Goal: Navigation & Orientation: Find specific page/section

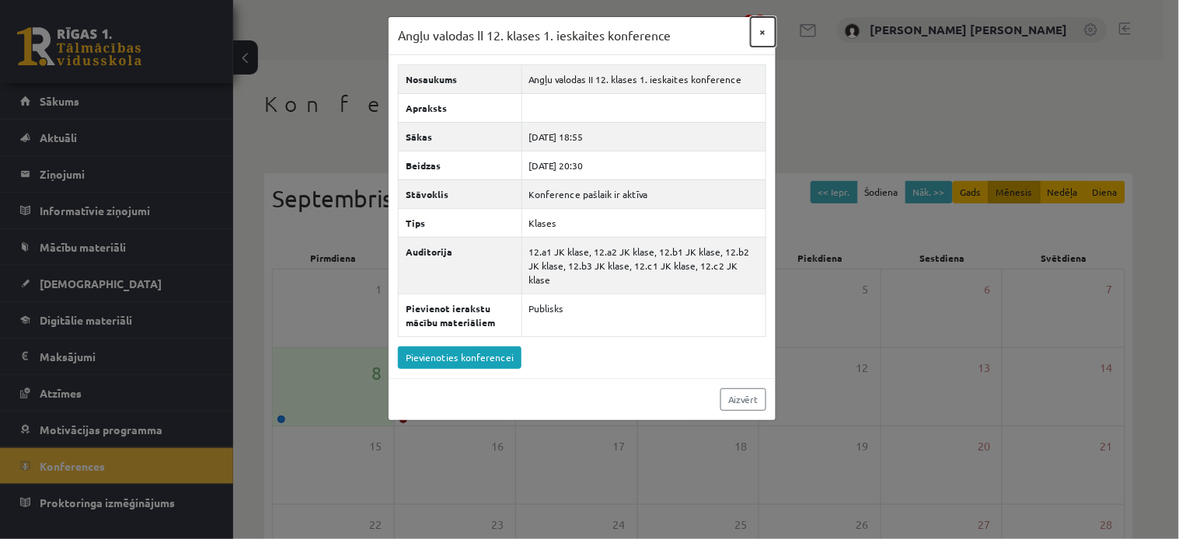
click at [762, 32] on button "×" at bounding box center [763, 32] width 25 height 30
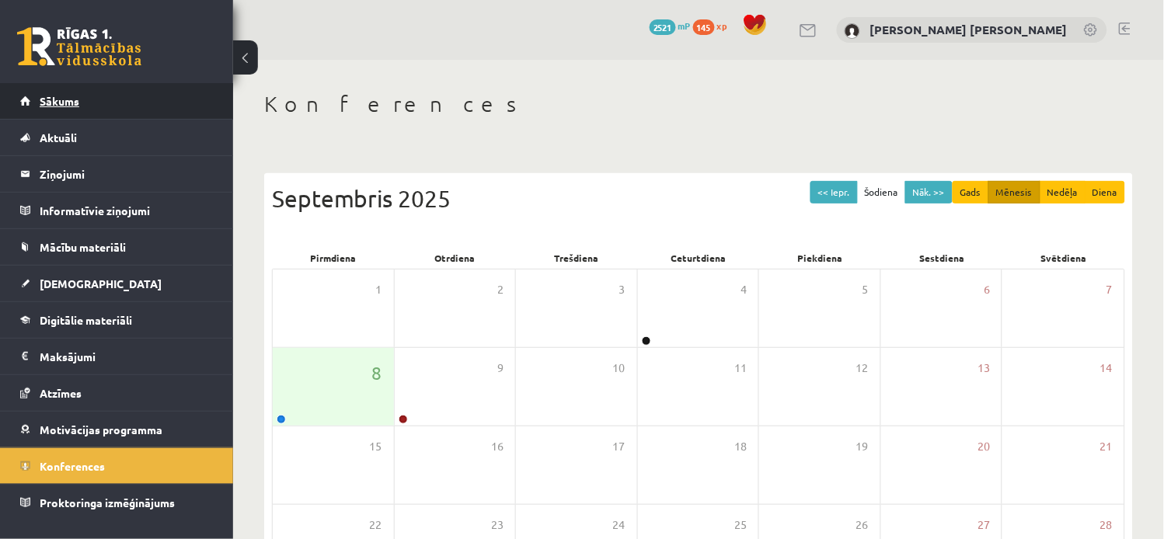
click at [134, 97] on link "Sākums" at bounding box center [116, 101] width 193 height 36
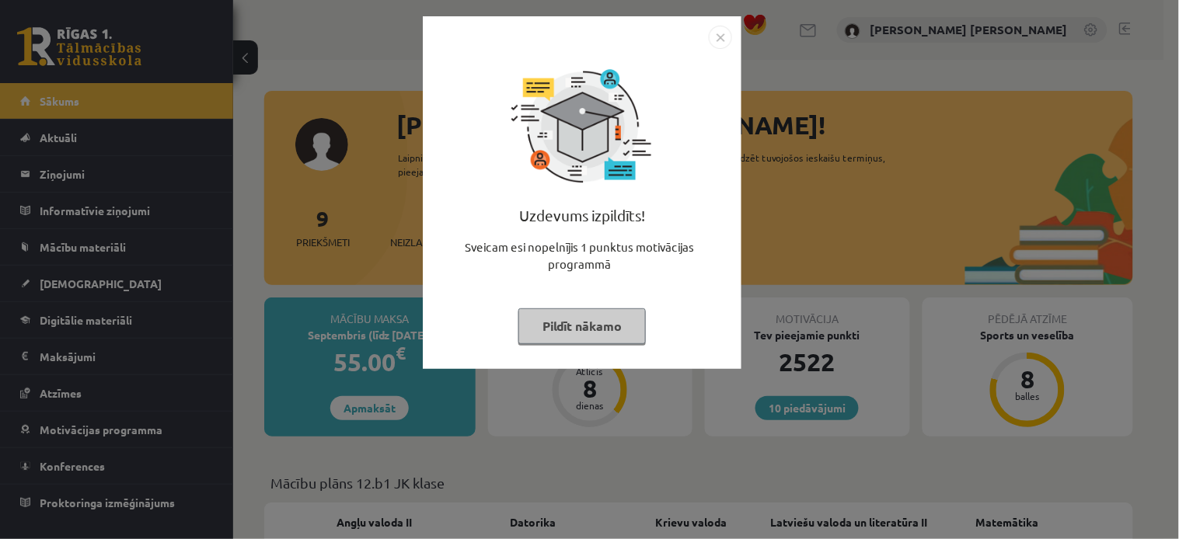
click at [610, 322] on button "Pildīt nākamo" at bounding box center [581, 327] width 127 height 36
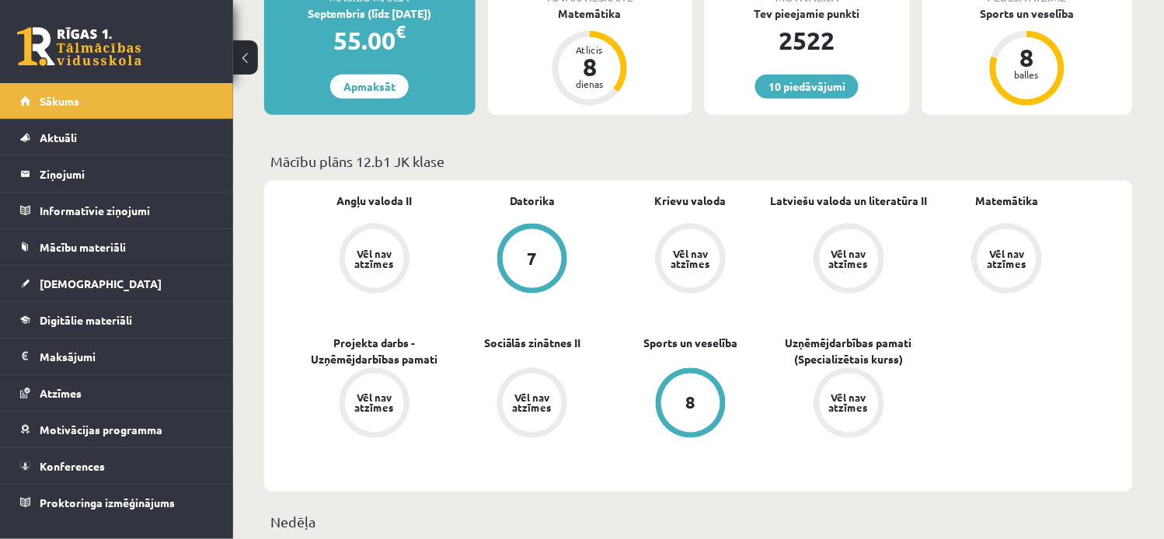
scroll to position [403, 0]
